Goal: Task Accomplishment & Management: Complete application form

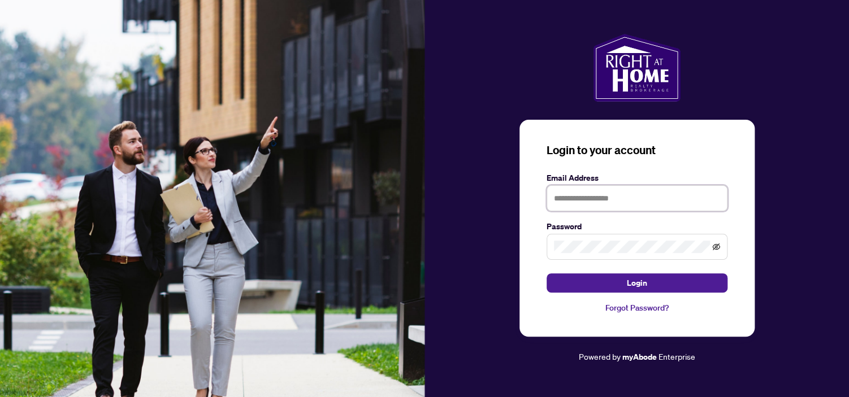
type input "**********"
click at [719, 249] on icon "eye-invisible" at bounding box center [716, 247] width 8 height 8
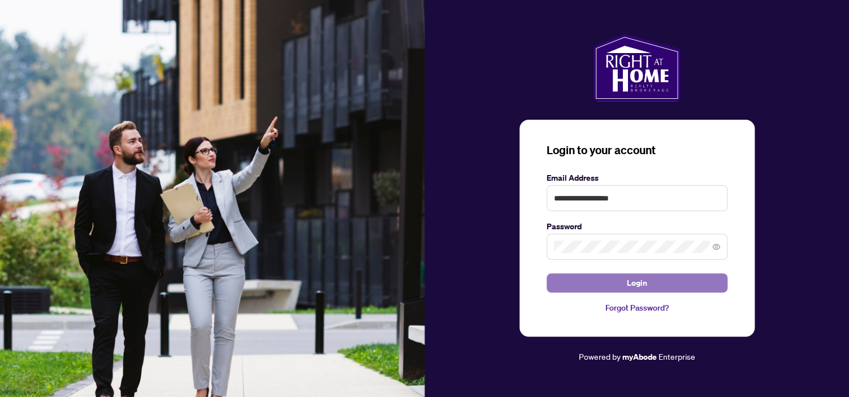
click at [662, 284] on button "Login" at bounding box center [636, 282] width 181 height 19
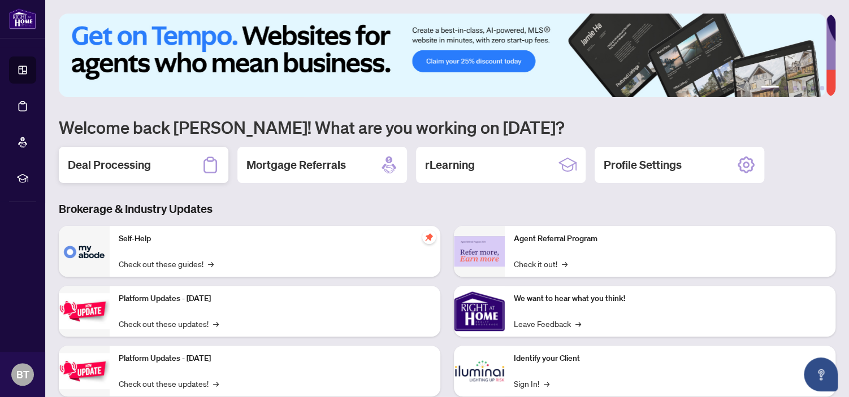
click at [127, 158] on h2 "Deal Processing" at bounding box center [109, 165] width 83 height 16
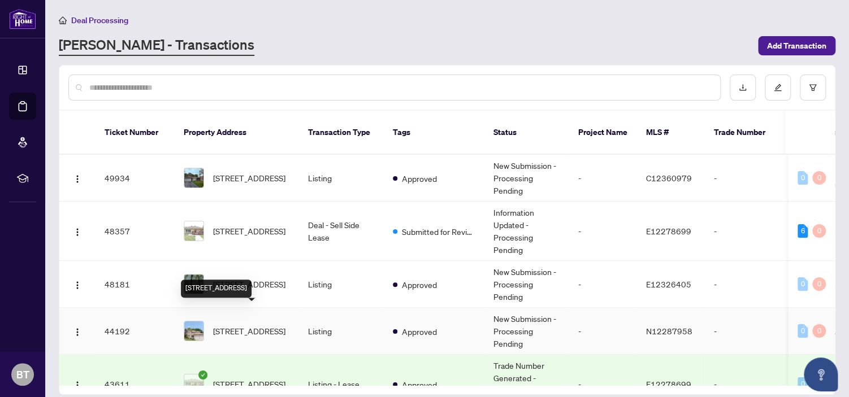
click at [243, 325] on span "[STREET_ADDRESS]" at bounding box center [249, 331] width 72 height 12
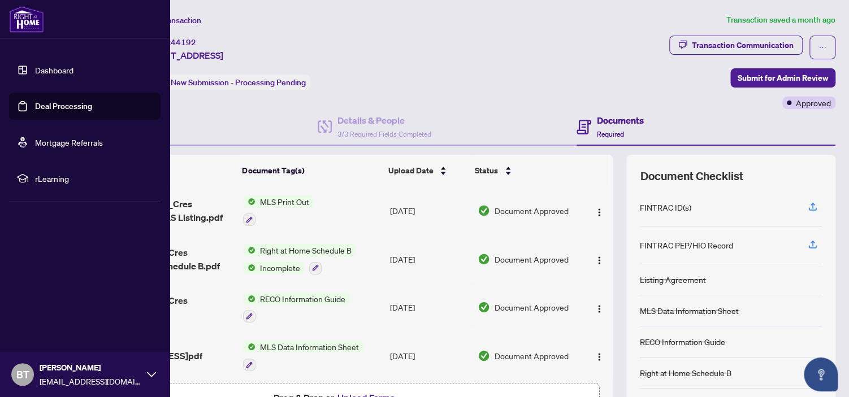
click at [57, 65] on link "Dashboard" at bounding box center [54, 70] width 38 height 10
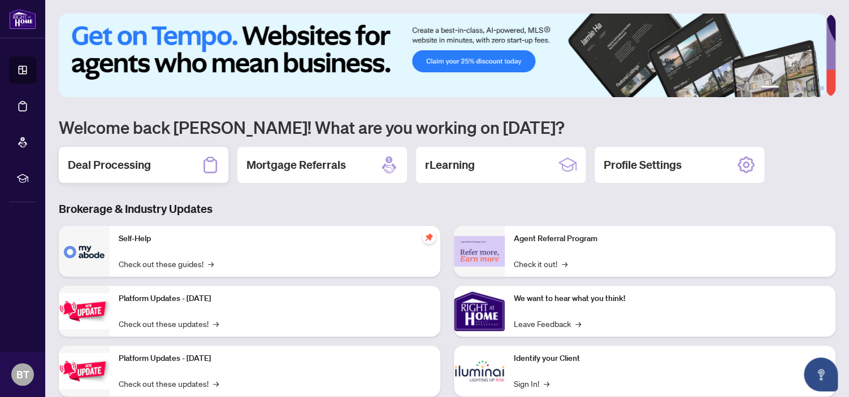
click at [138, 168] on h2 "Deal Processing" at bounding box center [109, 165] width 83 height 16
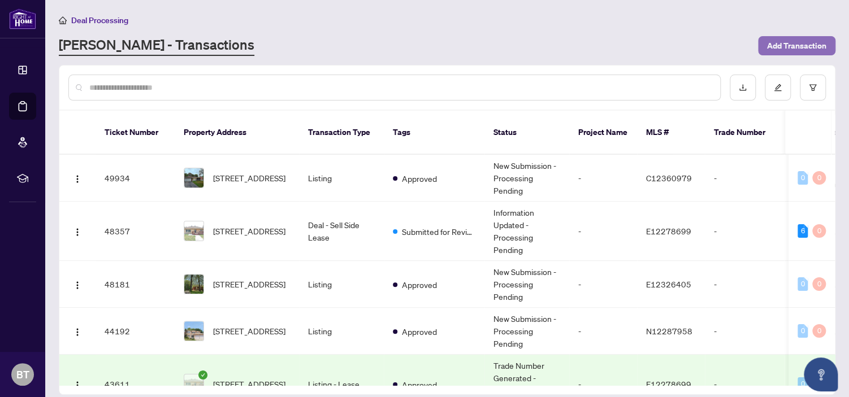
click at [786, 46] on span "Add Transaction" at bounding box center [796, 46] width 59 height 18
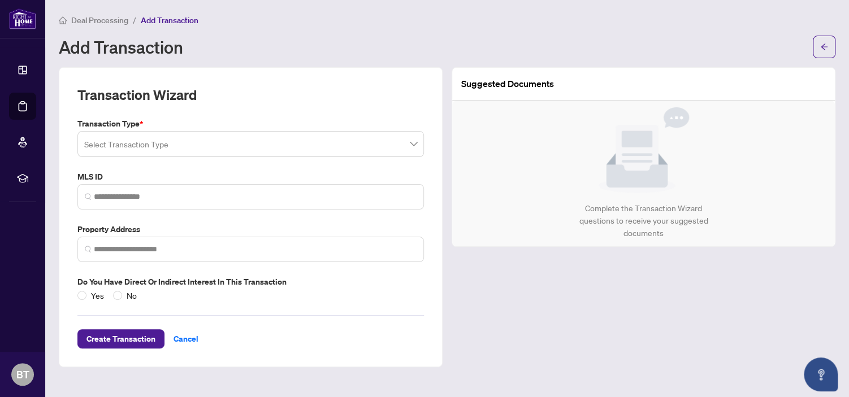
click at [322, 154] on input "search" at bounding box center [245, 145] width 323 height 25
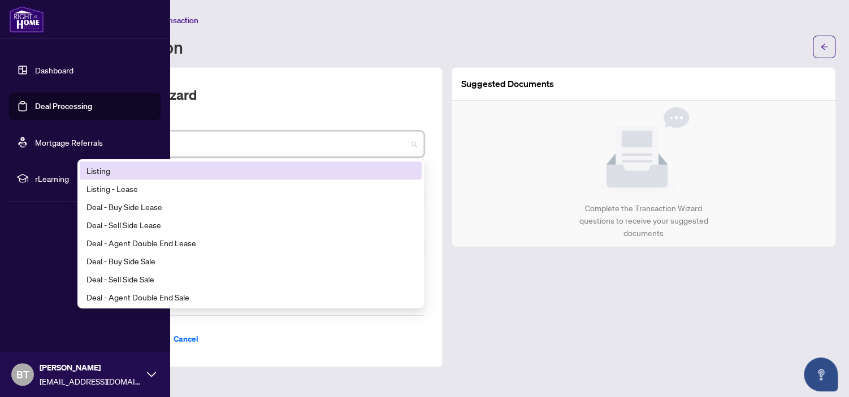
click at [34, 24] on img at bounding box center [26, 19] width 35 height 27
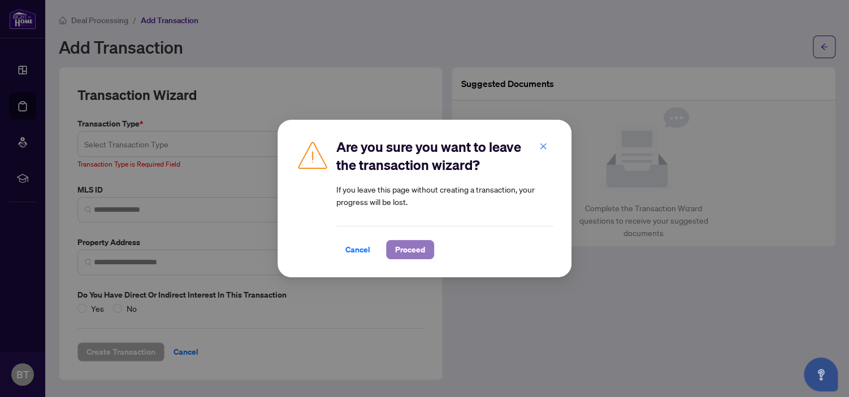
click at [405, 251] on span "Proceed" at bounding box center [410, 250] width 30 height 18
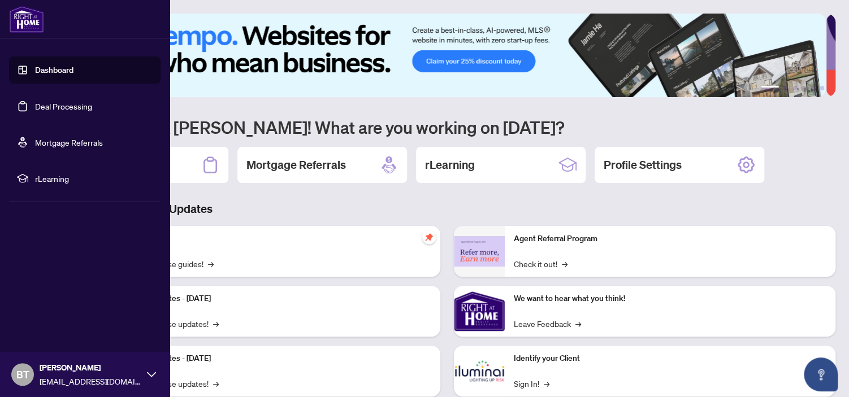
click at [73, 72] on link "Dashboard" at bounding box center [54, 70] width 38 height 10
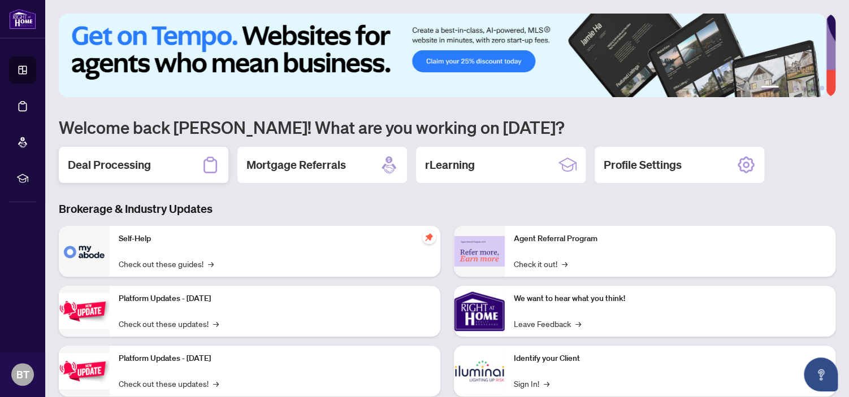
click at [139, 160] on h2 "Deal Processing" at bounding box center [109, 165] width 83 height 16
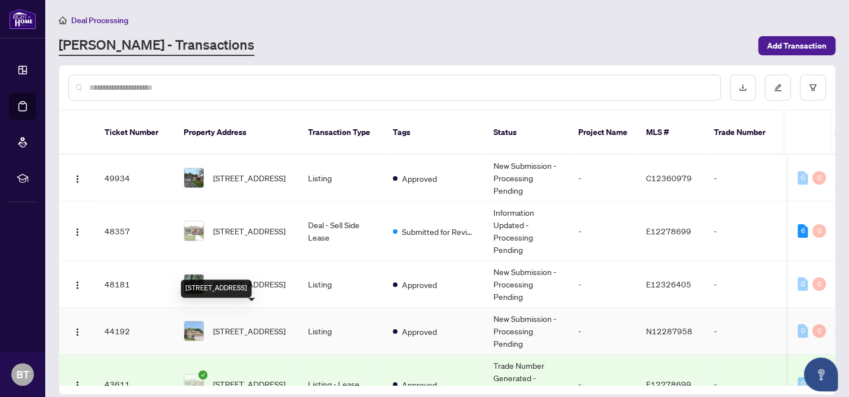
click at [285, 325] on span "[STREET_ADDRESS]" at bounding box center [249, 331] width 72 height 12
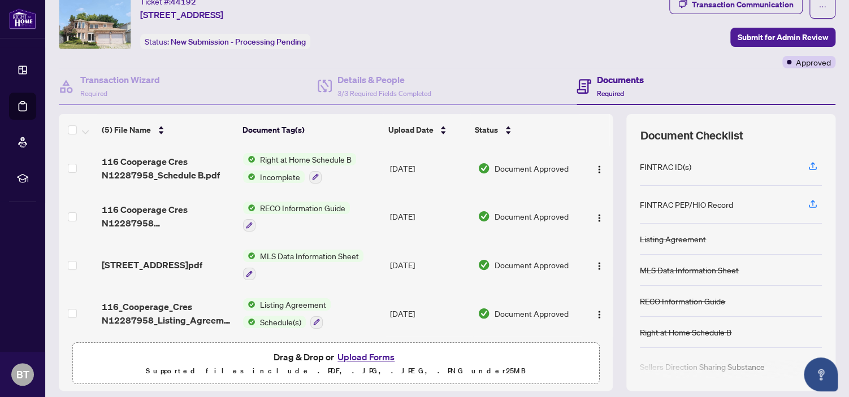
scroll to position [75, 0]
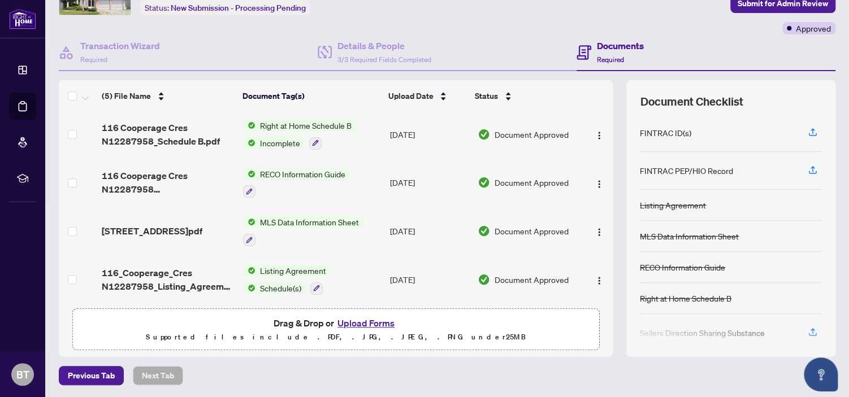
click at [360, 322] on button "Upload Forms" at bounding box center [366, 323] width 64 height 15
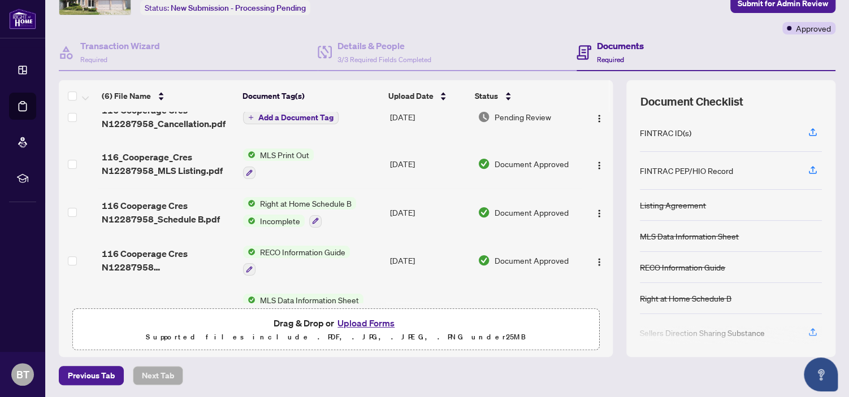
scroll to position [0, 0]
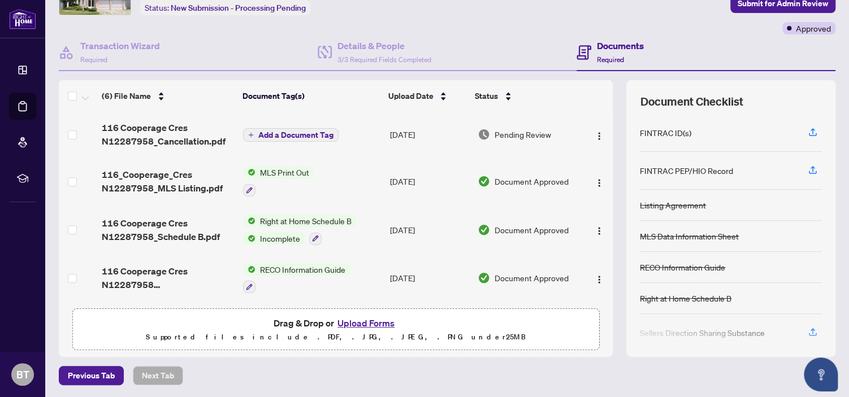
click at [283, 131] on span "Add a Document Tag" at bounding box center [295, 135] width 75 height 8
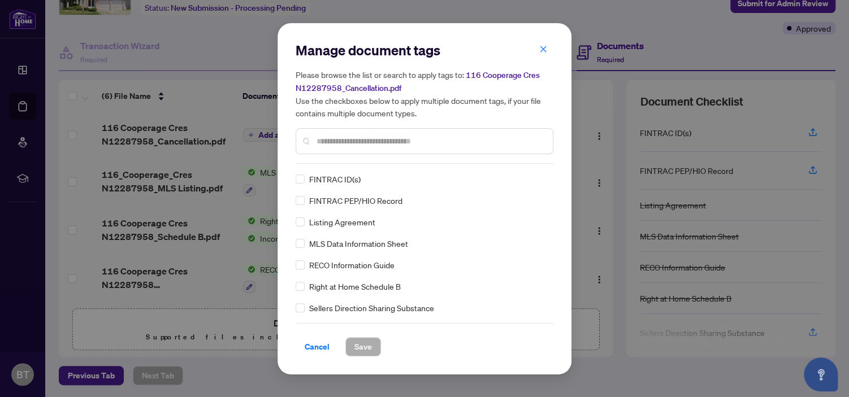
click at [350, 140] on input "text" at bounding box center [429, 141] width 227 height 12
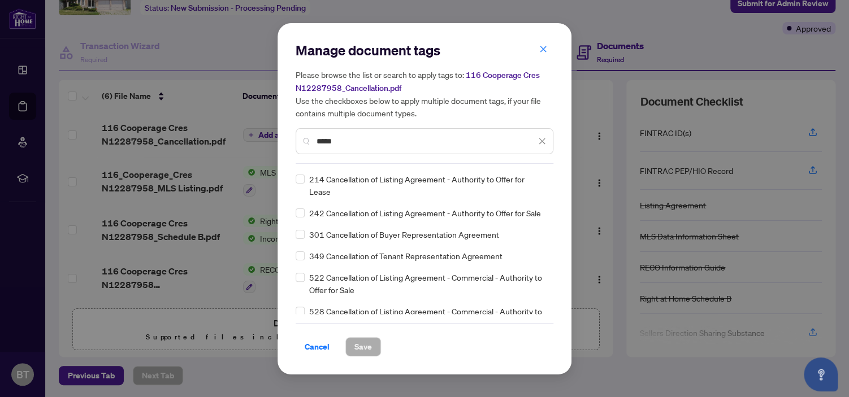
type input "*****"
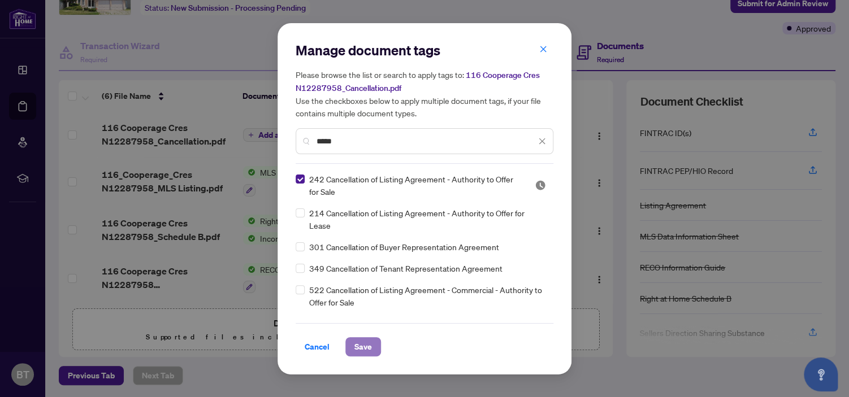
click at [360, 350] on span "Save" at bounding box center [363, 347] width 18 height 18
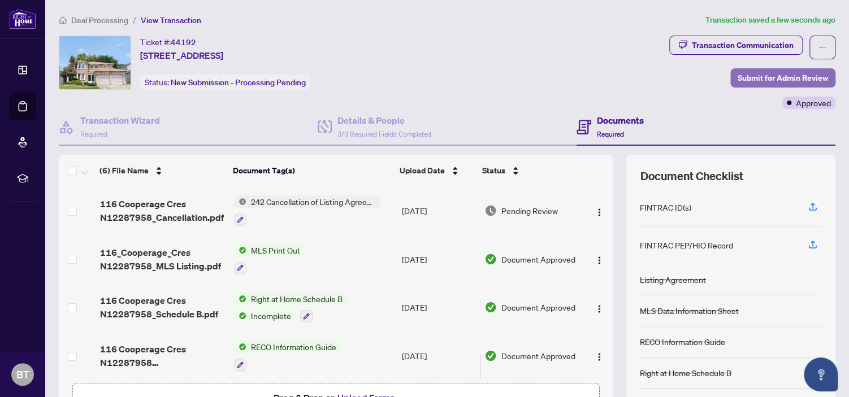
click at [761, 75] on span "Submit for Admin Review" at bounding box center [782, 78] width 90 height 18
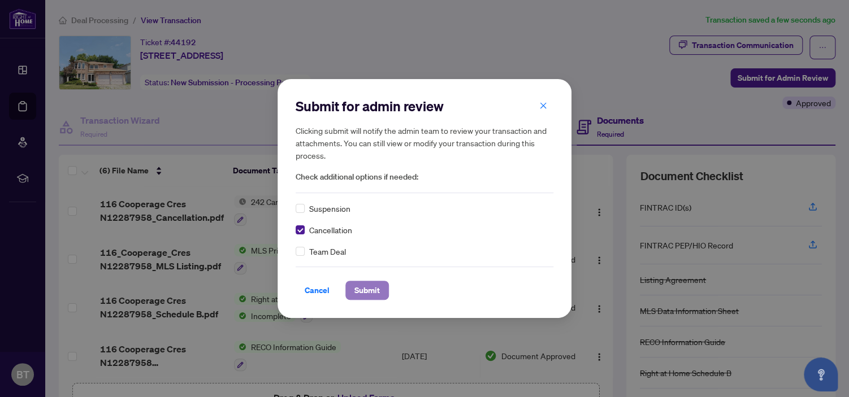
click at [363, 290] on span "Submit" at bounding box center [366, 290] width 25 height 18
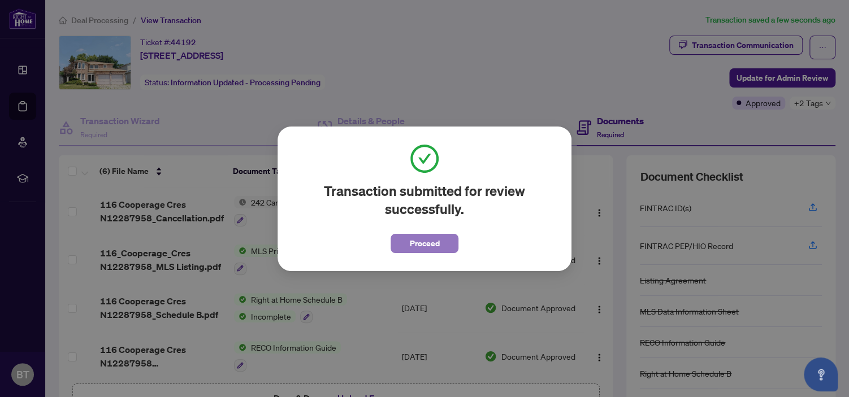
click at [413, 243] on span "Proceed" at bounding box center [425, 243] width 30 height 18
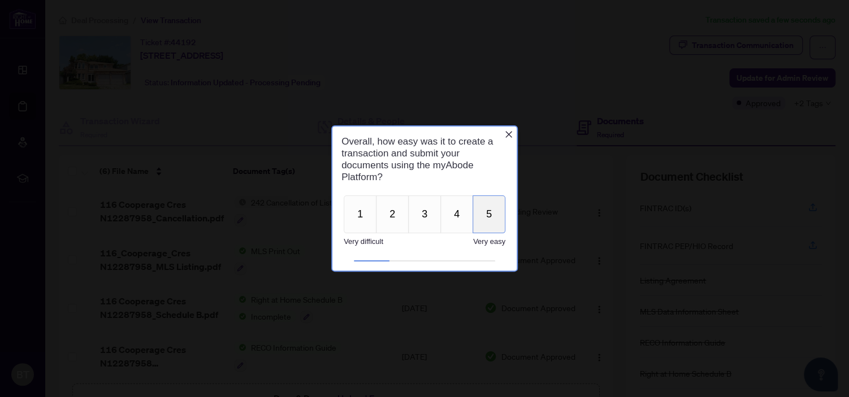
click at [489, 214] on button "5" at bounding box center [488, 214] width 33 height 38
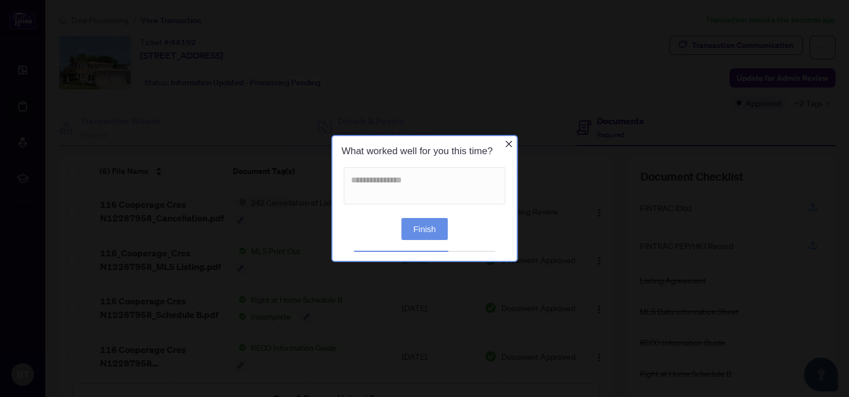
click at [437, 227] on button "Finish" at bounding box center [424, 229] width 46 height 22
